Goal: Information Seeking & Learning: Check status

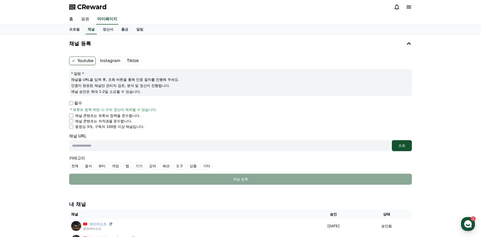
click at [89, 21] on link "음원" at bounding box center [85, 19] width 16 height 11
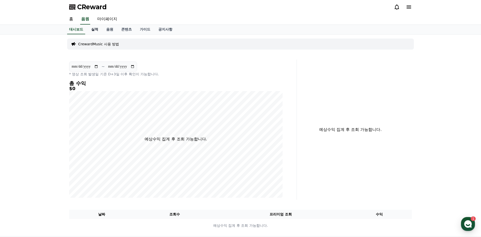
click at [94, 32] on link "실적" at bounding box center [94, 30] width 15 height 10
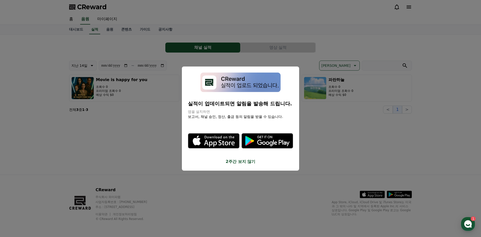
click at [238, 159] on button "2주간 보지 않기" at bounding box center [240, 162] width 105 height 6
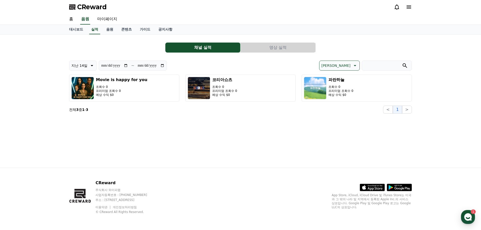
click at [272, 44] on button "영상 실적" at bounding box center [277, 48] width 75 height 10
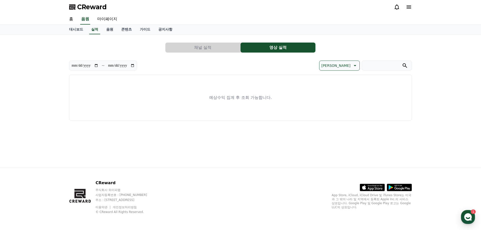
click at [206, 45] on button "채널 실적" at bounding box center [202, 48] width 75 height 10
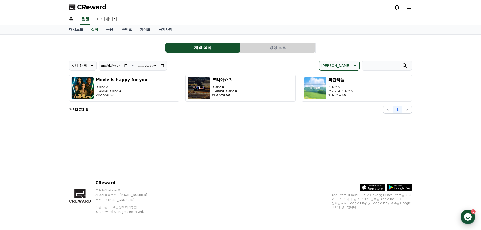
click at [462, 217] on div "button" at bounding box center [468, 217] width 14 height 14
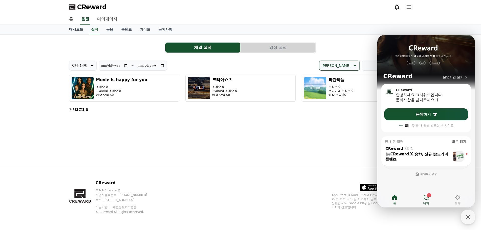
click at [423, 198] on link "1 대화" at bounding box center [426, 200] width 32 height 13
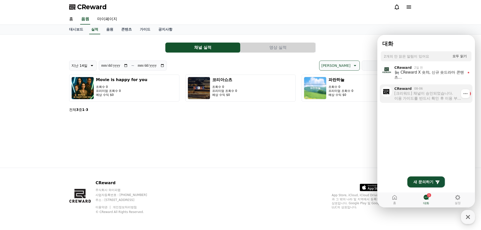
click at [431, 99] on div "[크리워드] 채널이 승인되었습니다. 이용 가이드를 반드시 확인 후 이용 부탁드립니다 :) 크리워드 이용 가이드 [URL][DOMAIN_NAME…" at bounding box center [429, 96] width 70 height 10
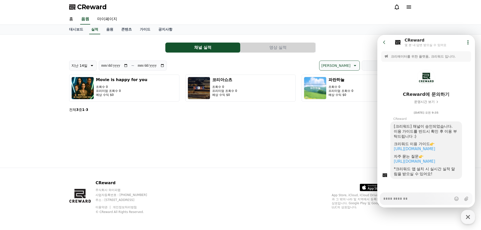
scroll to position [7, 0]
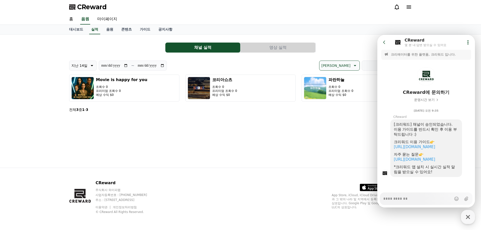
type textarea "*"
click at [383, 42] on icon at bounding box center [384, 42] width 5 height 5
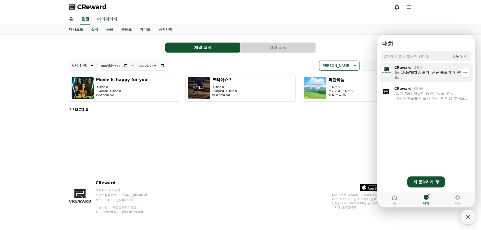
click at [406, 73] on div "CReward X 숏챠, 신규 숏드라마 콘텐츠 크리워드에서 새롭게 추가된 숏드라마를 저작권 걱정 없이 만나보세요! ⚠ 중요: 해당 콘텐츠는 채…" at bounding box center [429, 75] width 70 height 10
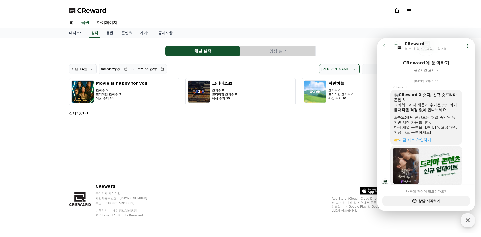
scroll to position [51, 0]
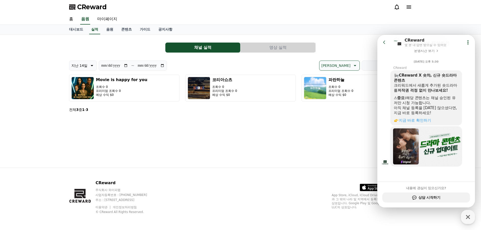
click at [383, 40] on button "Go to previous page" at bounding box center [386, 42] width 13 height 10
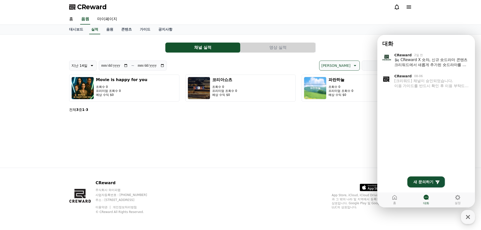
click at [158, 155] on div "**********" at bounding box center [240, 101] width 351 height 133
